Goal: Information Seeking & Learning: Find specific fact

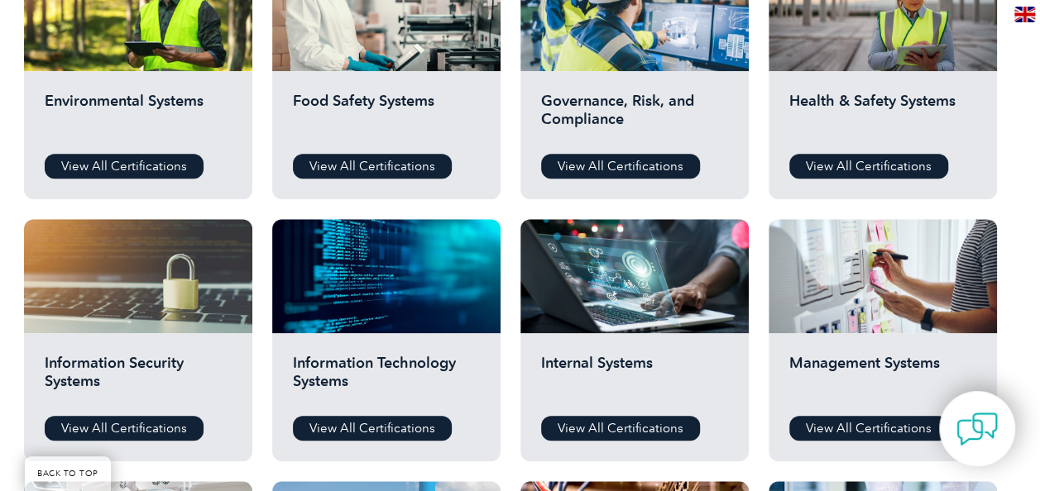
scroll to position [579, 0]
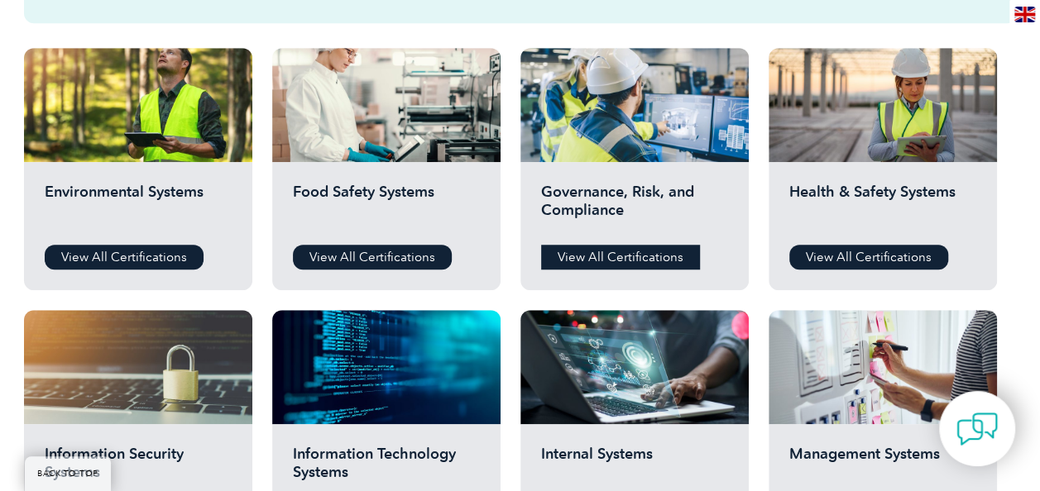
click at [628, 253] on link "View All Certifications" at bounding box center [620, 257] width 159 height 25
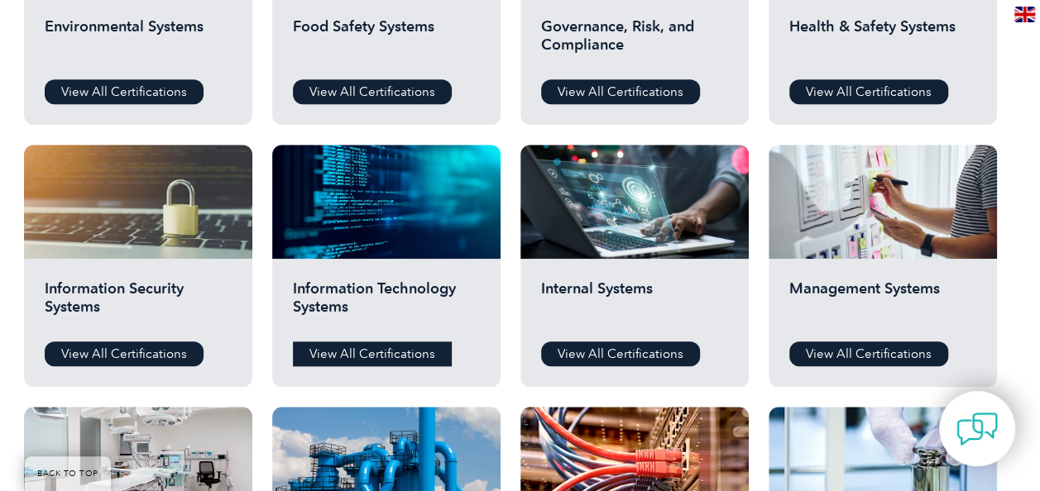
click at [399, 352] on link "View All Certifications" at bounding box center [372, 354] width 159 height 25
click at [641, 353] on link "View All Certifications" at bounding box center [620, 354] width 159 height 25
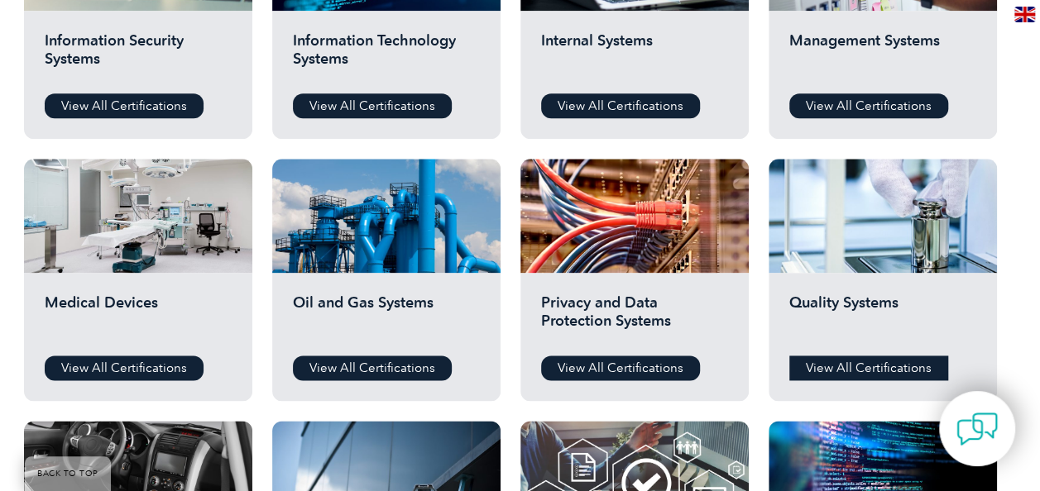
click at [854, 362] on link "View All Certifications" at bounding box center [868, 368] width 159 height 25
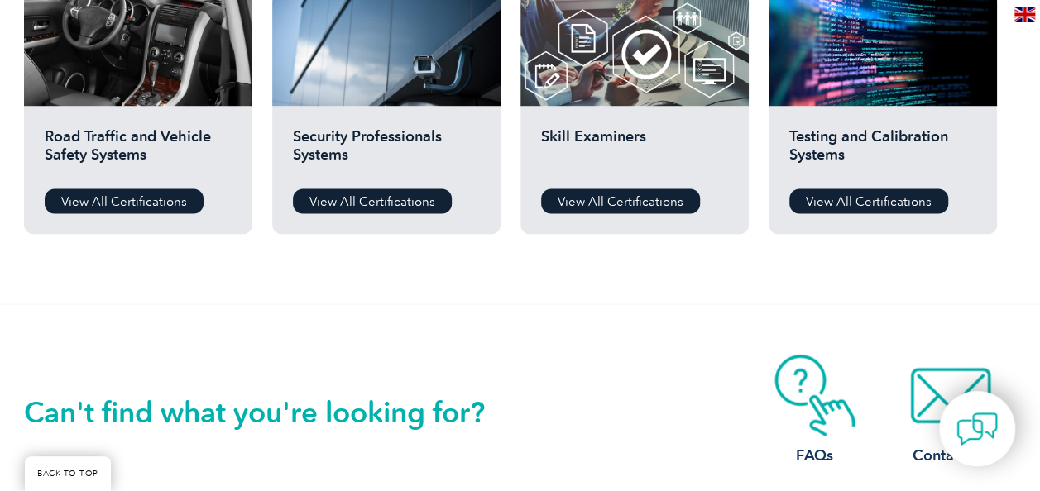
scroll to position [1406, 0]
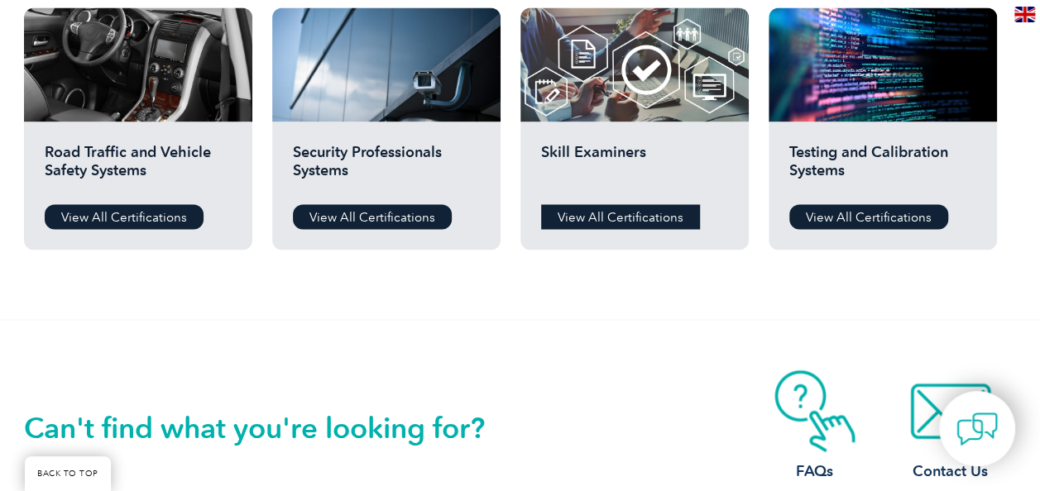
click at [631, 221] on link "View All Certifications" at bounding box center [620, 216] width 159 height 25
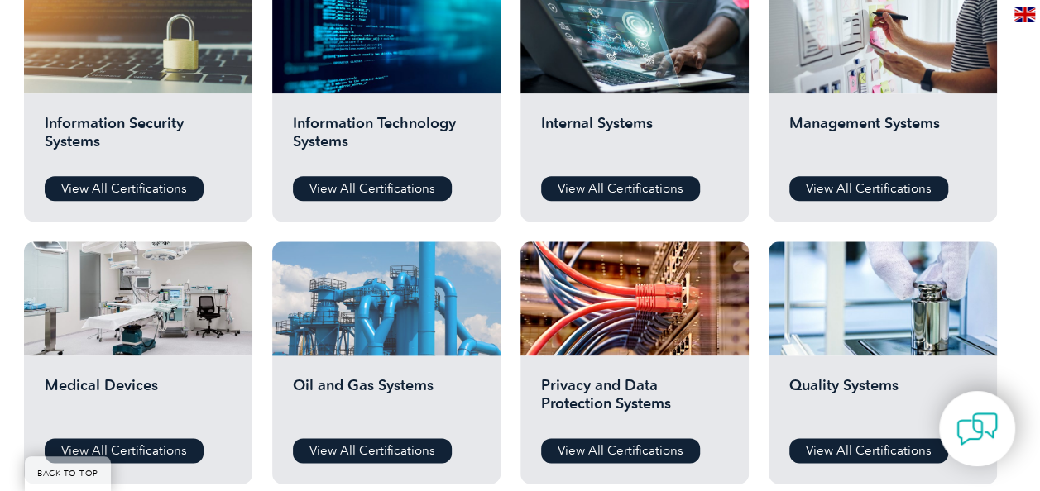
scroll to position [1158, 0]
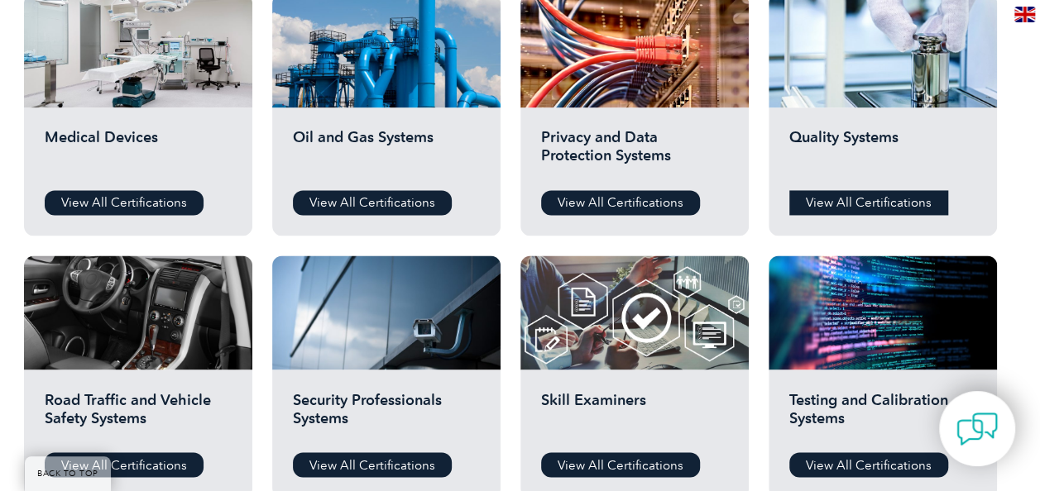
click at [834, 199] on link "View All Certifications" at bounding box center [868, 202] width 159 height 25
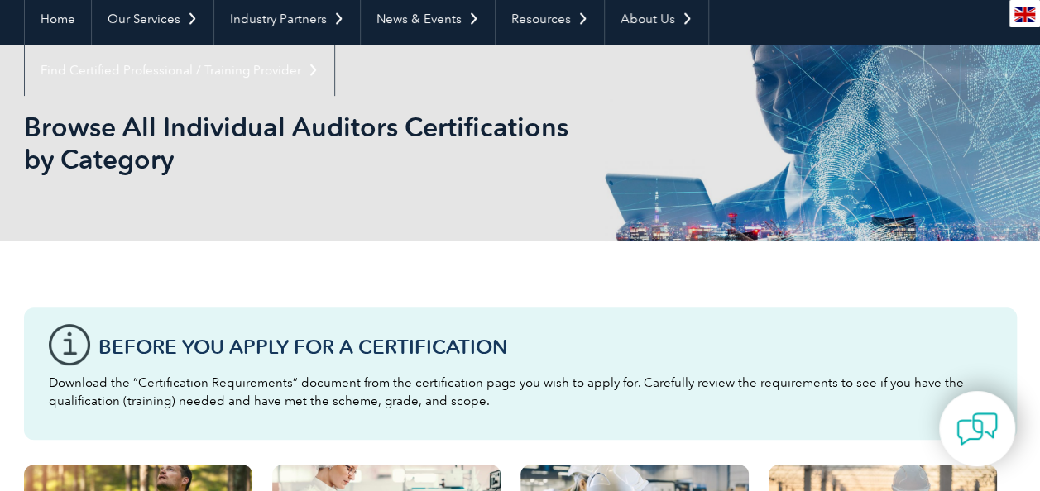
scroll to position [0, 0]
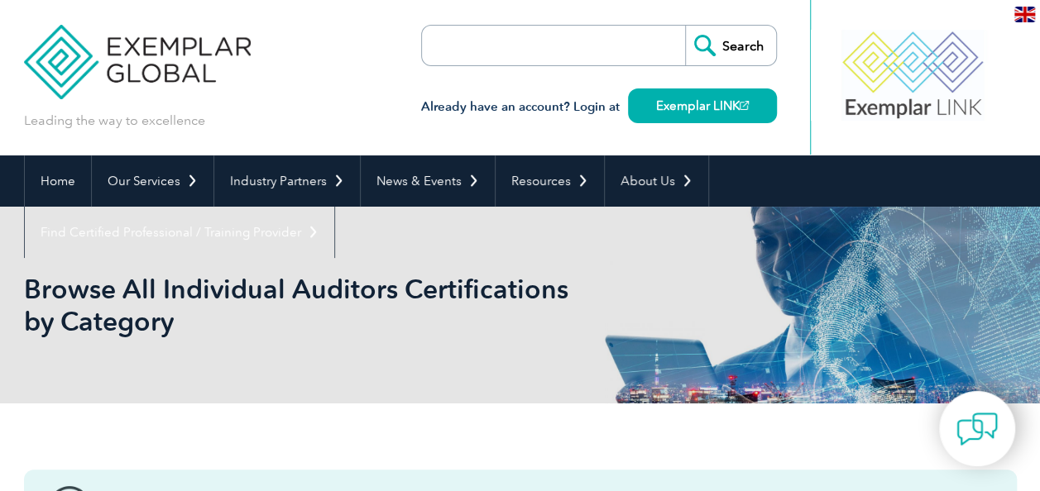
click at [569, 45] on input "search" at bounding box center [517, 46] width 174 height 40
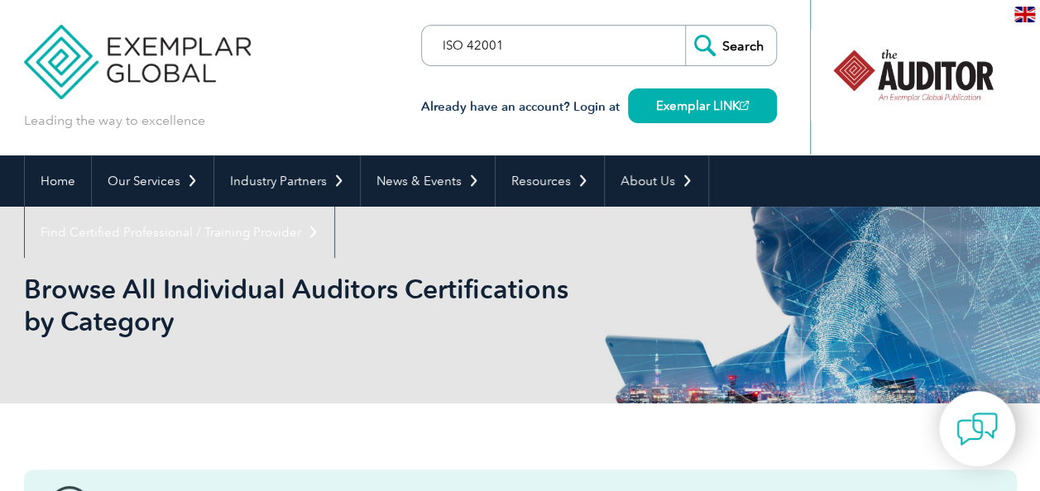
type input "ISO 42001"
click at [685, 26] on input "Search" at bounding box center [730, 46] width 91 height 40
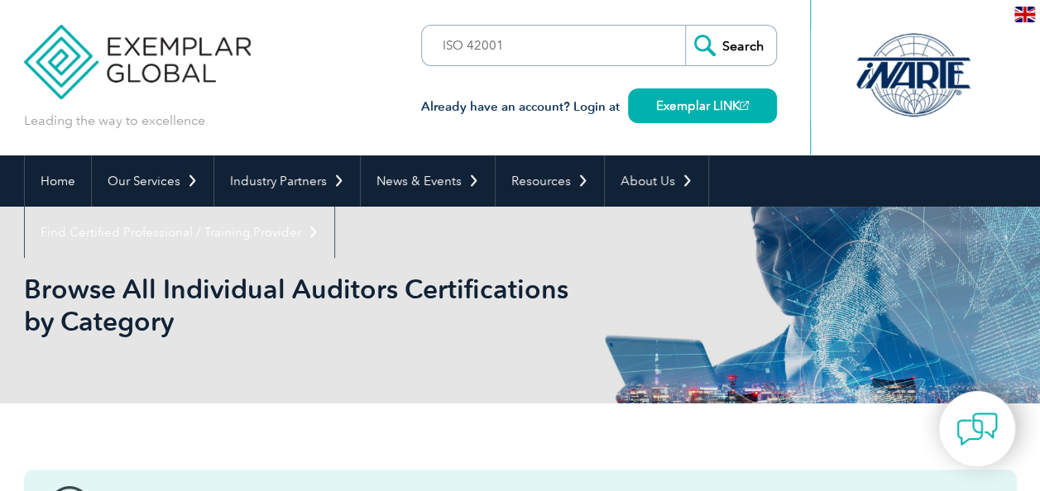
click at [707, 44] on input "Search" at bounding box center [730, 46] width 91 height 40
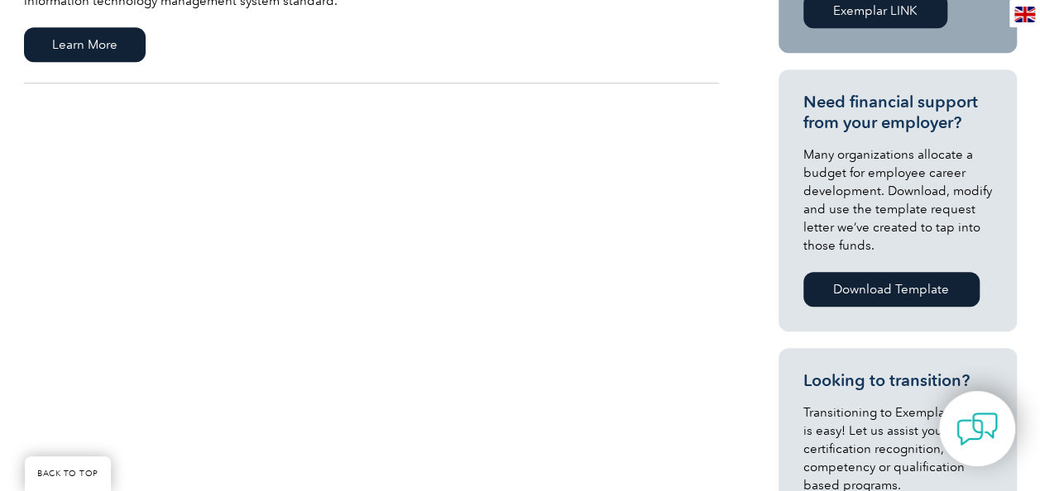
scroll to position [331, 0]
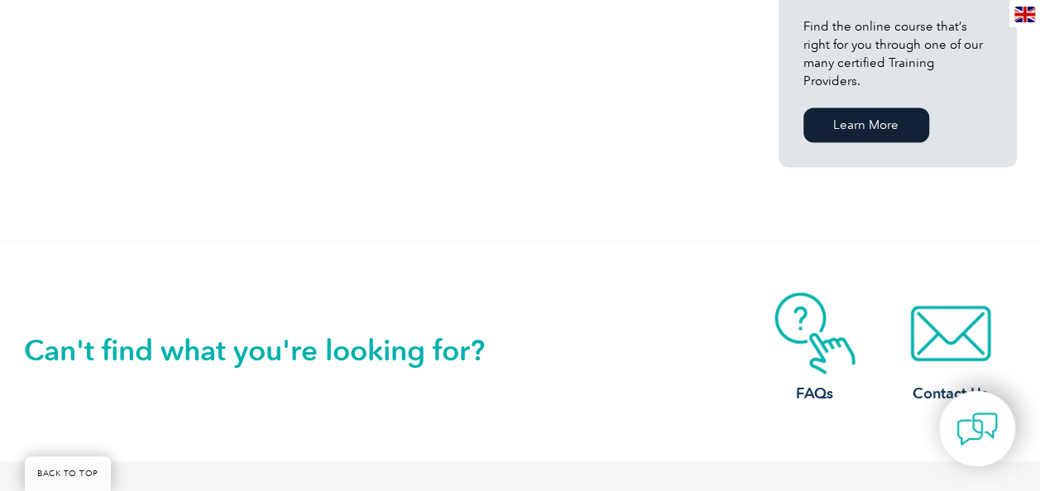
scroll to position [1406, 0]
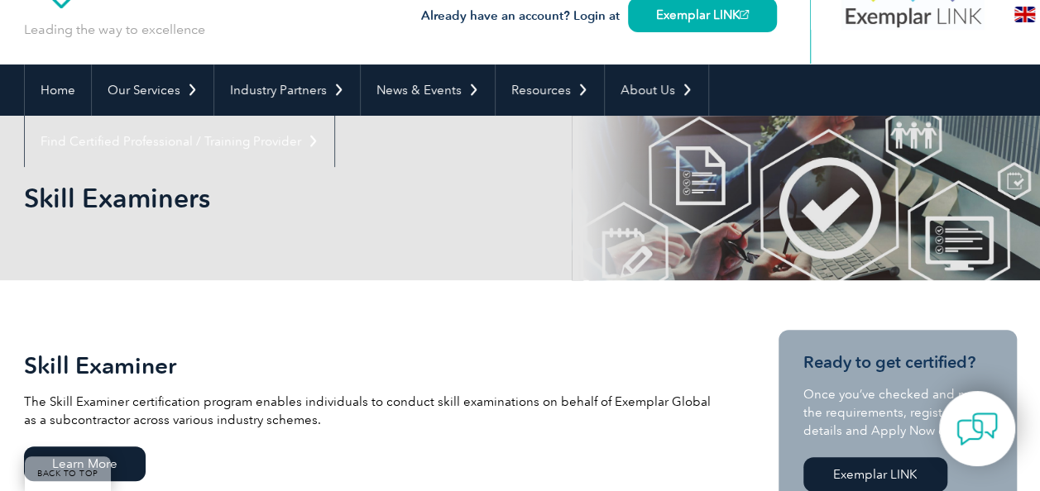
scroll to position [278, 0]
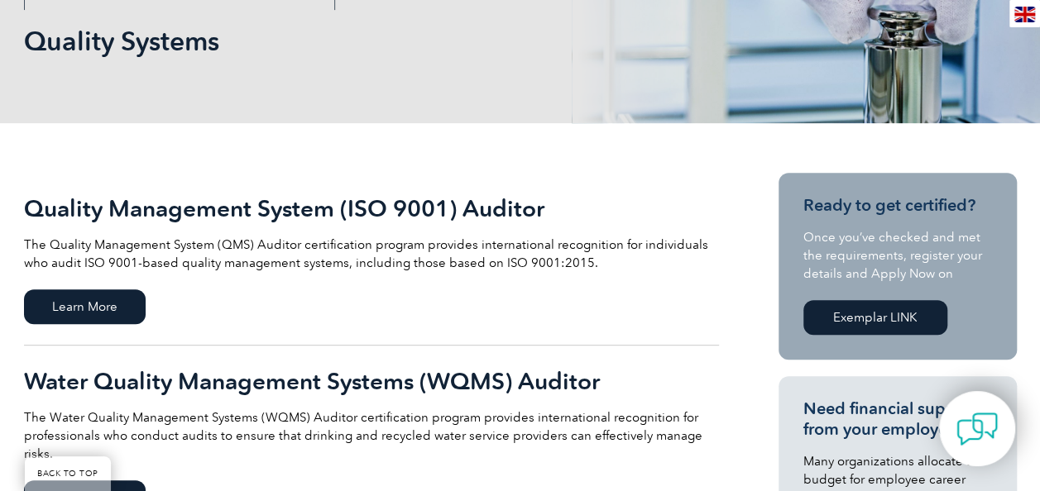
scroll to position [248, 0]
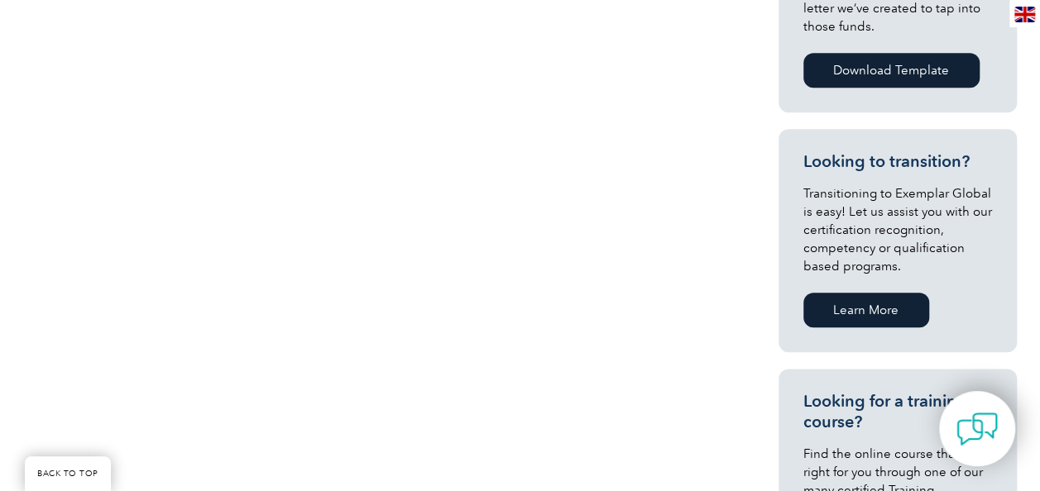
scroll to position [910, 0]
